Goal: Task Accomplishment & Management: Use online tool/utility

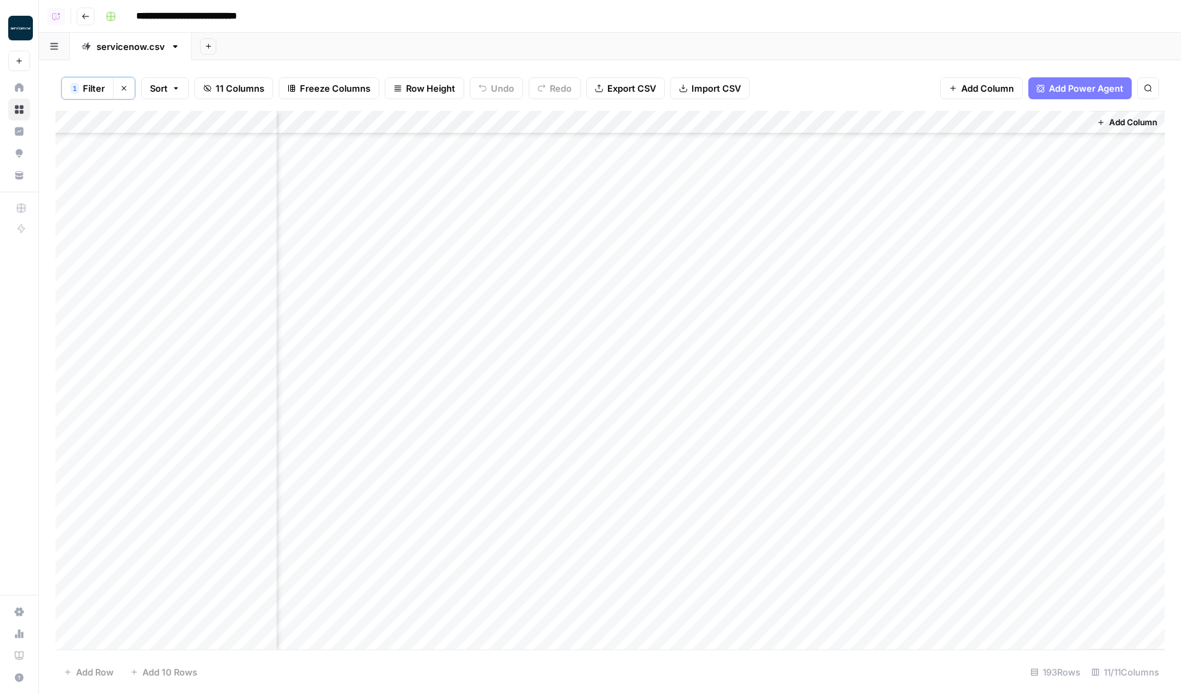
scroll to position [0, 324]
click at [857, 134] on div "Add Column" at bounding box center [609, 380] width 1109 height 539
click at [903, 448] on div "Add Column" at bounding box center [609, 380] width 1109 height 539
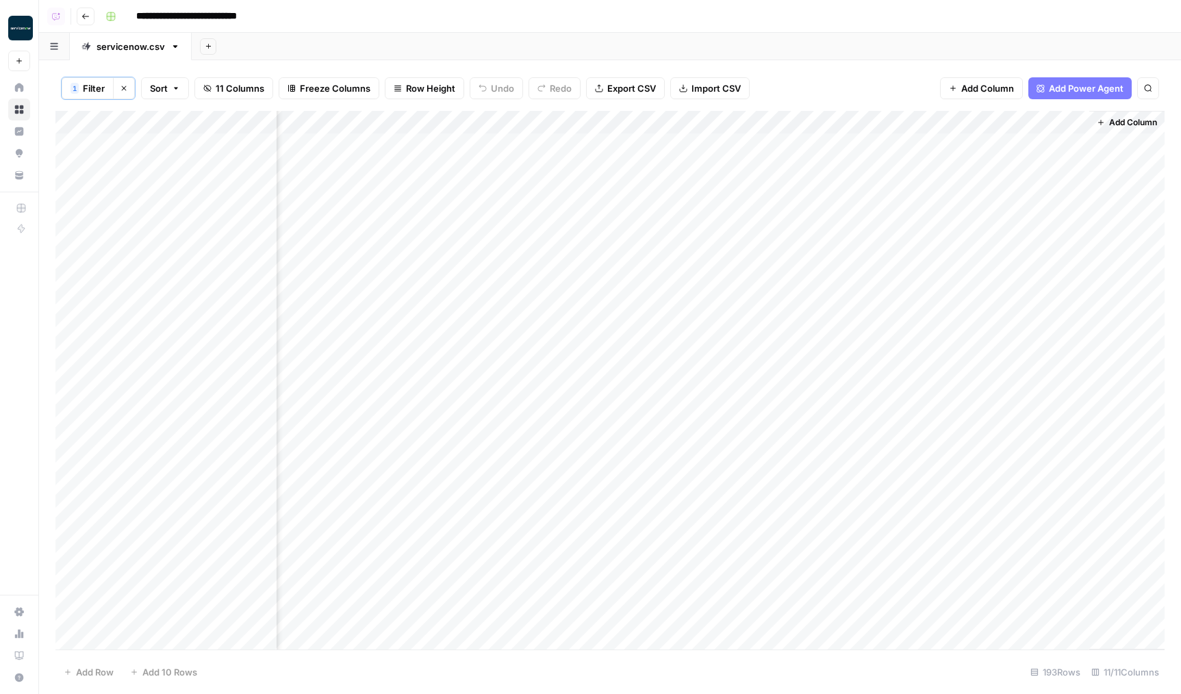
scroll to position [0, 0]
click at [311, 116] on div "Add Column" at bounding box center [609, 380] width 1109 height 539
click at [323, 213] on span "Sort Ascending" at bounding box center [363, 219] width 120 height 14
click at [903, 179] on div "Add Column" at bounding box center [609, 380] width 1109 height 539
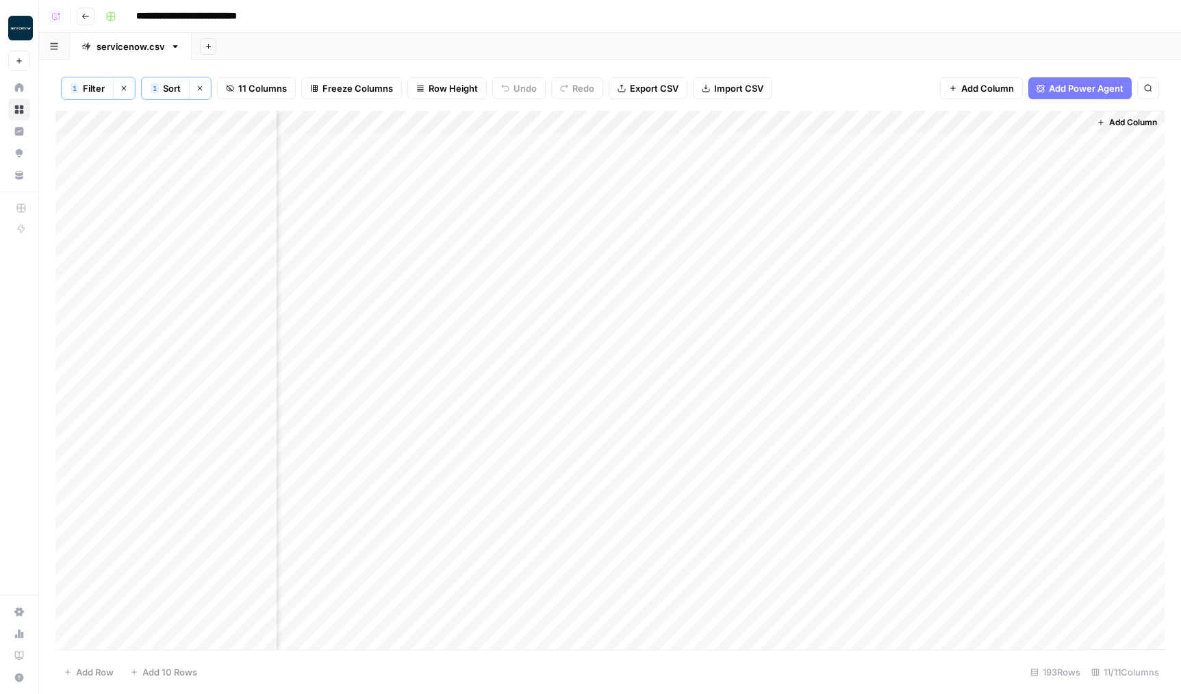
click at [913, 223] on div "Add Column" at bounding box center [609, 380] width 1109 height 539
click at [330, 91] on span "Freeze Columns" at bounding box center [358, 88] width 71 height 14
click at [343, 153] on span "First 2 Columns" at bounding box center [369, 155] width 114 height 14
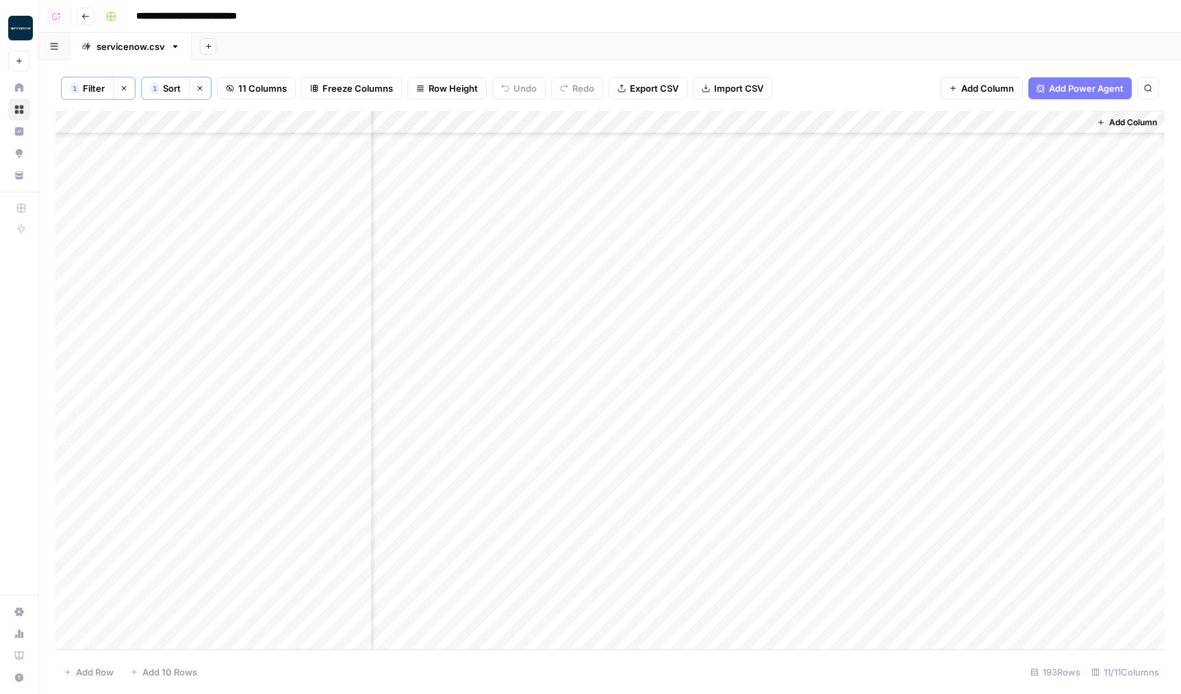
click at [483, 425] on div "Add Column" at bounding box center [609, 380] width 1109 height 539
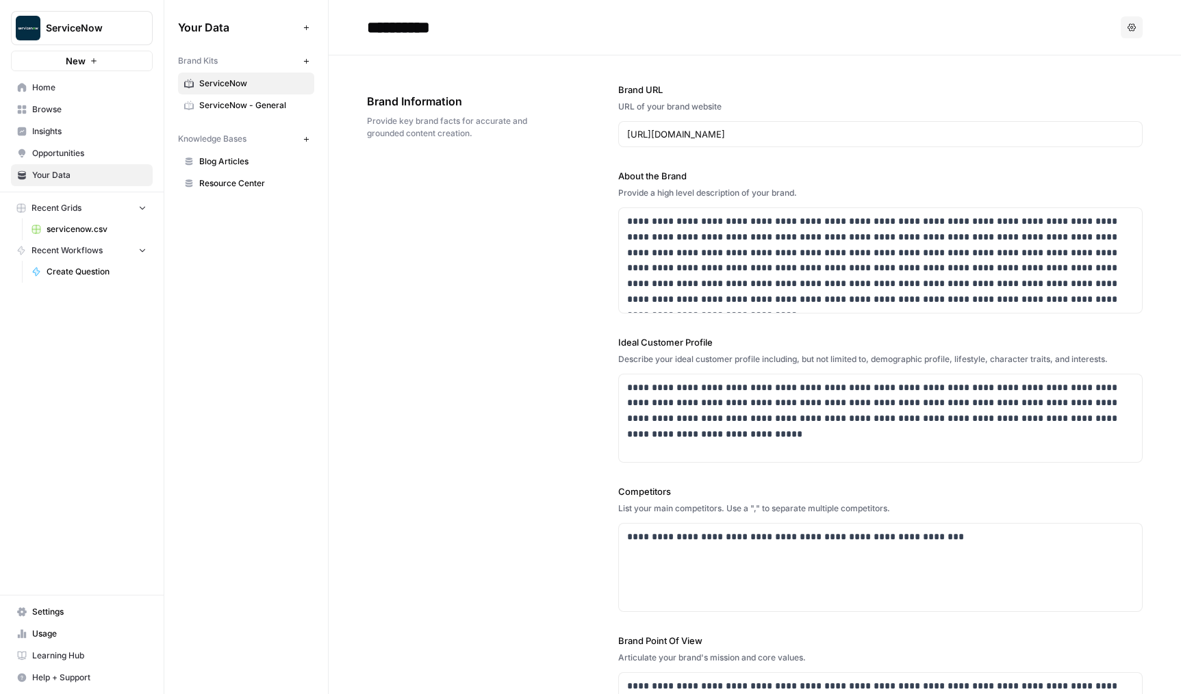
scroll to position [200, 0]
